Goal: Navigation & Orientation: Find specific page/section

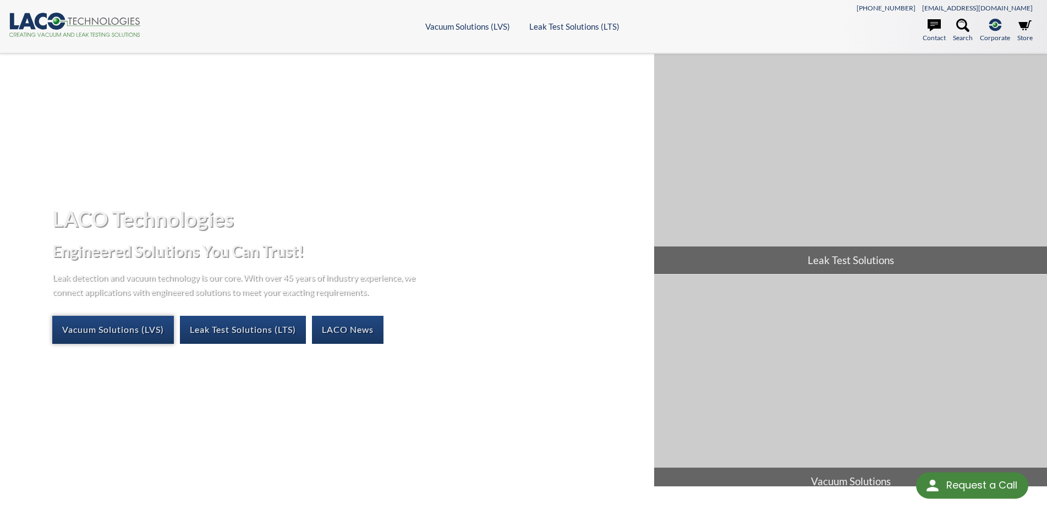
click at [124, 328] on link "Vacuum Solutions (LVS)" at bounding box center [113, 330] width 122 height 28
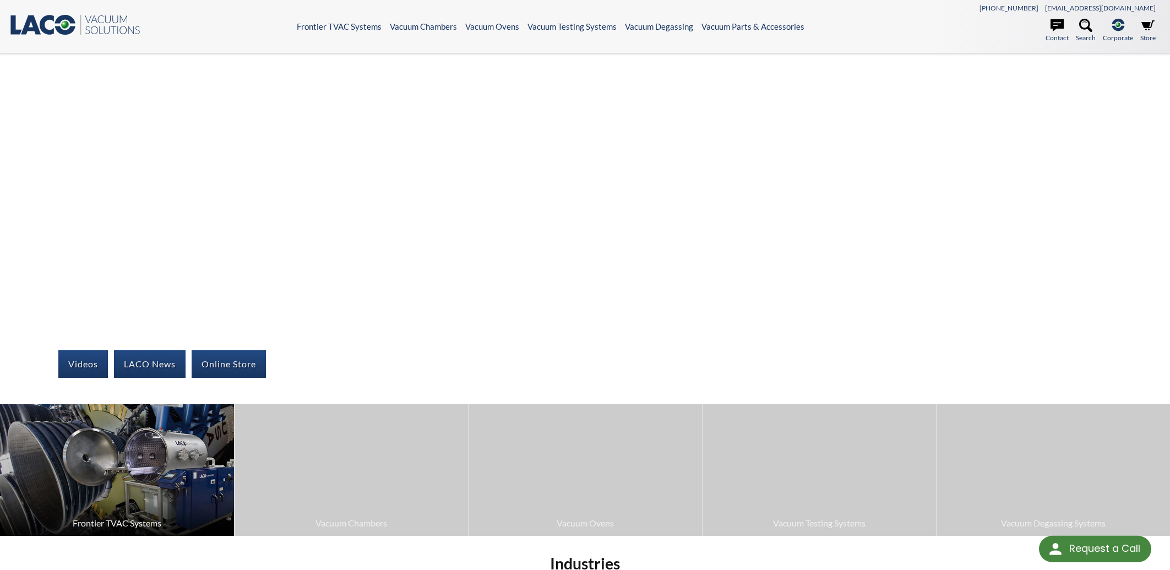
click at [130, 451] on img at bounding box center [117, 470] width 234 height 132
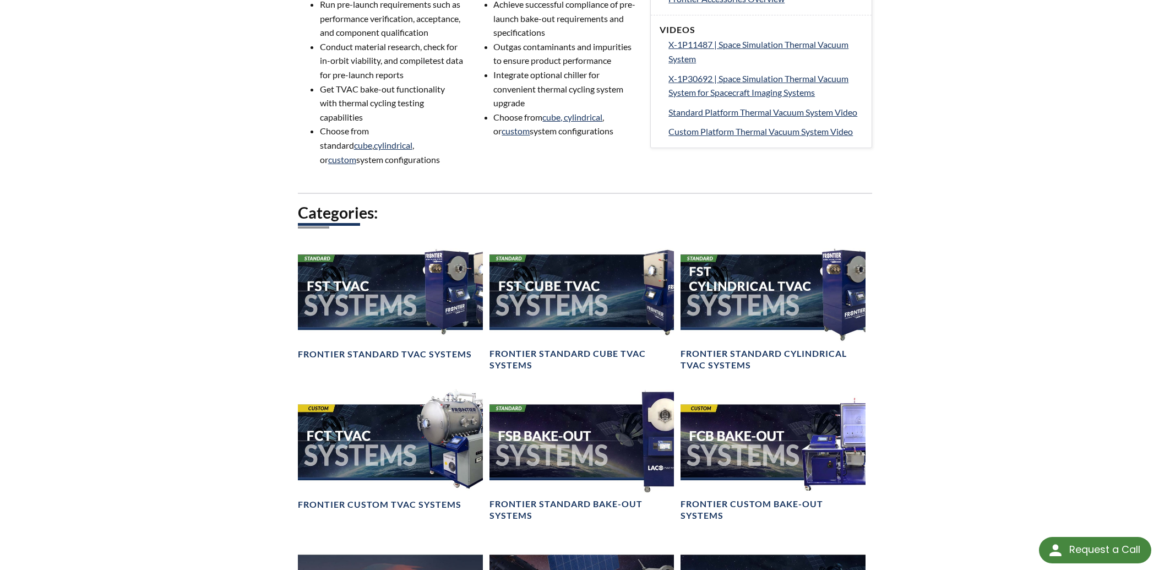
scroll to position [649, 0]
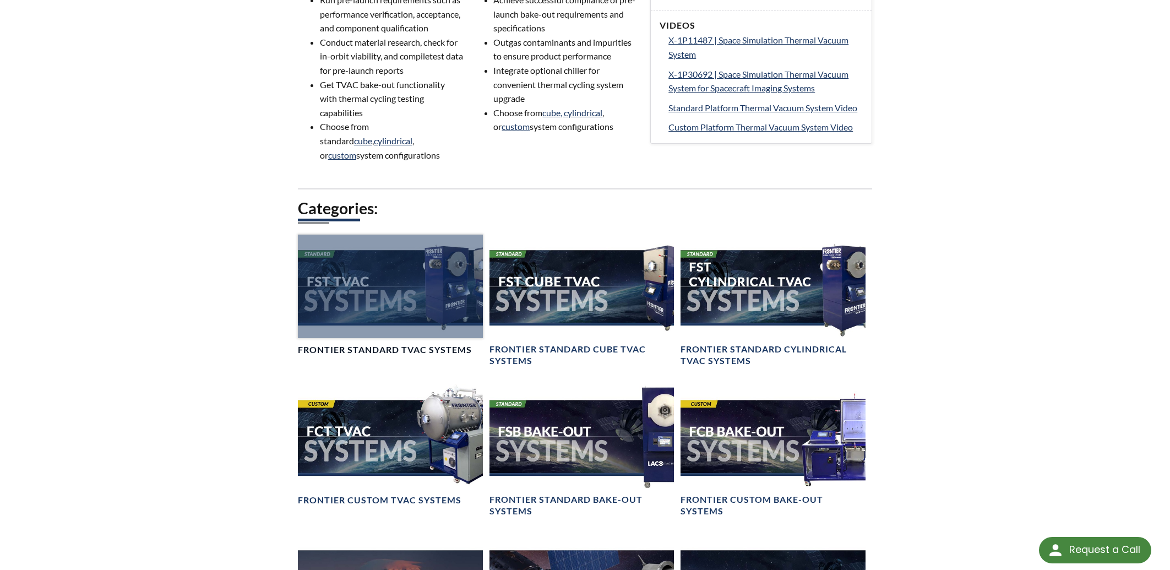
click at [386, 299] on div at bounding box center [390, 285] width 185 height 103
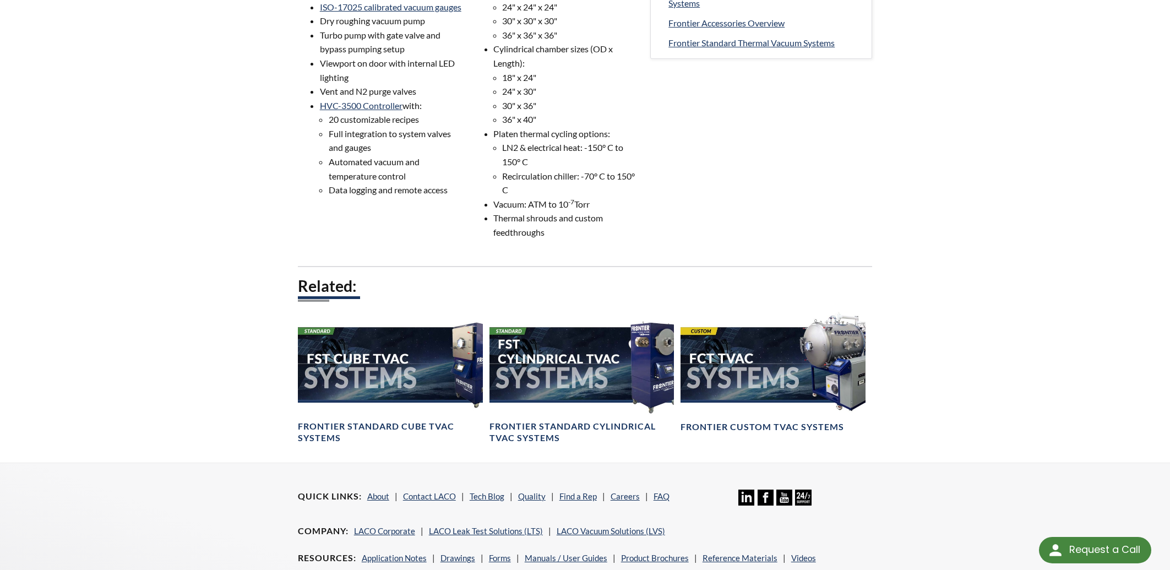
scroll to position [590, 0]
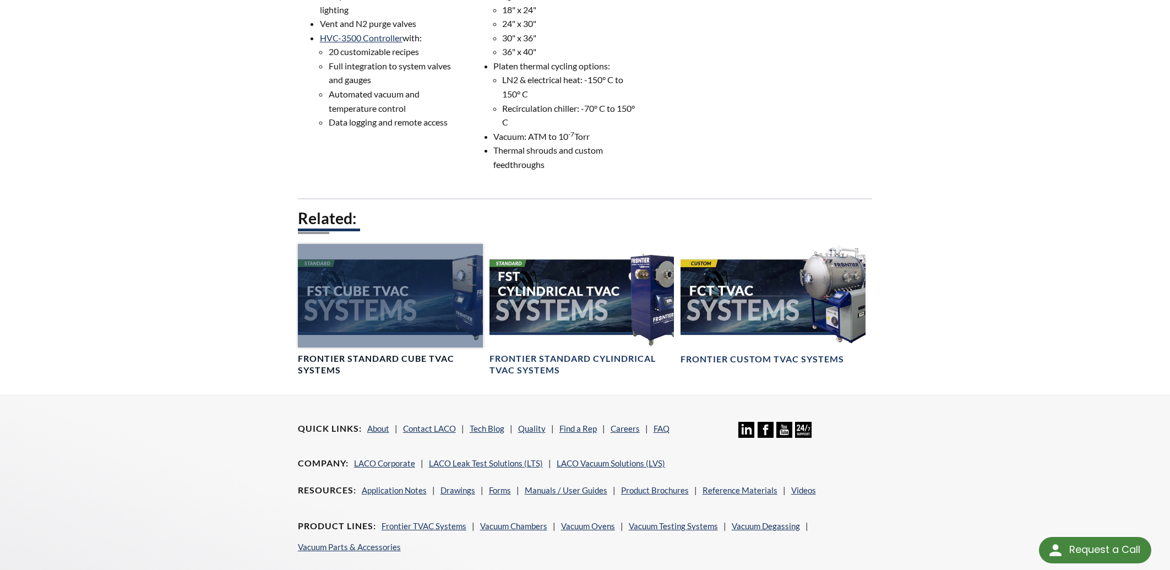
click at [351, 296] on div at bounding box center [390, 295] width 185 height 103
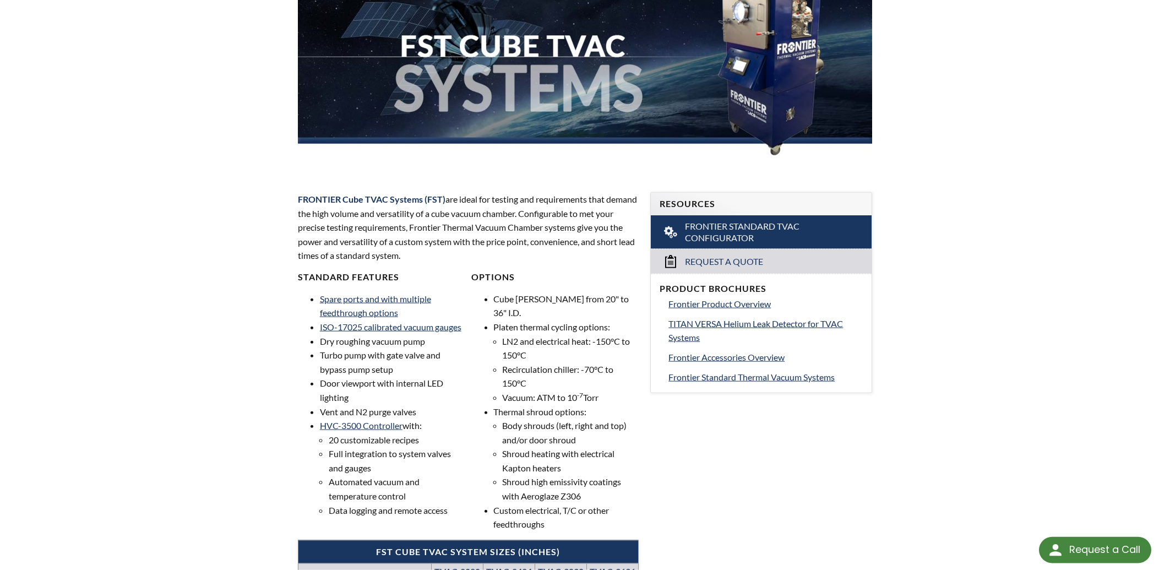
scroll to position [295, 0]
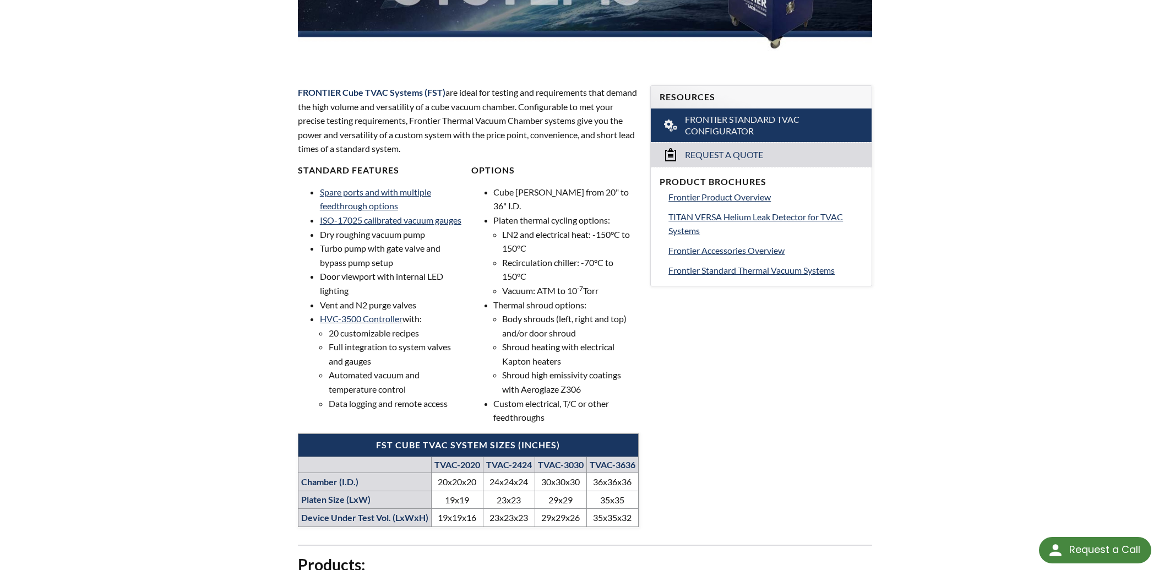
click at [969, 78] on div "LVS » Frontier TVAC Systems » Products » Frontier Standard Cube TVAC Systems Fr…" at bounding box center [585, 467] width 1170 height 1418
